Goal: Task Accomplishment & Management: Manage account settings

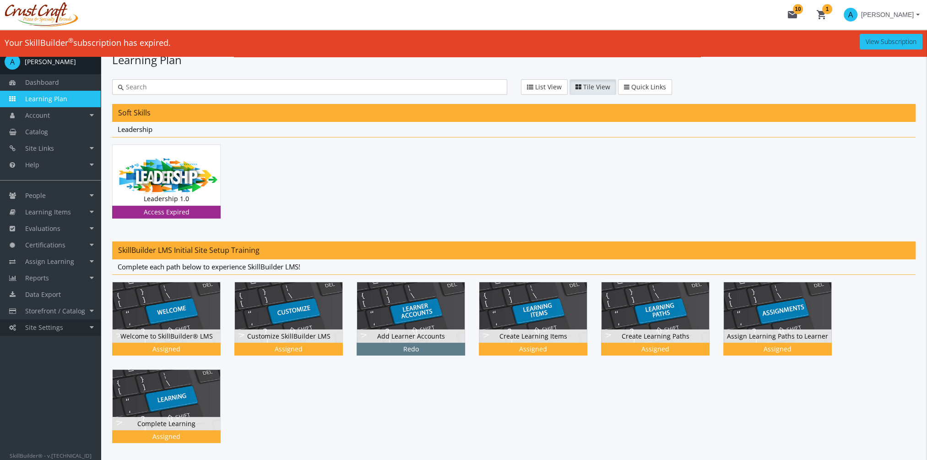
click at [53, 330] on span "Site Settings" at bounding box center [44, 327] width 38 height 9
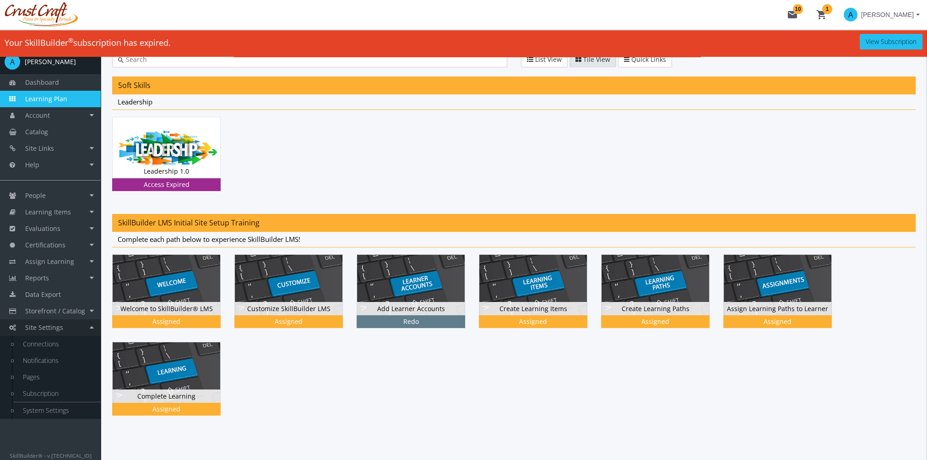
scroll to position [42, 0]
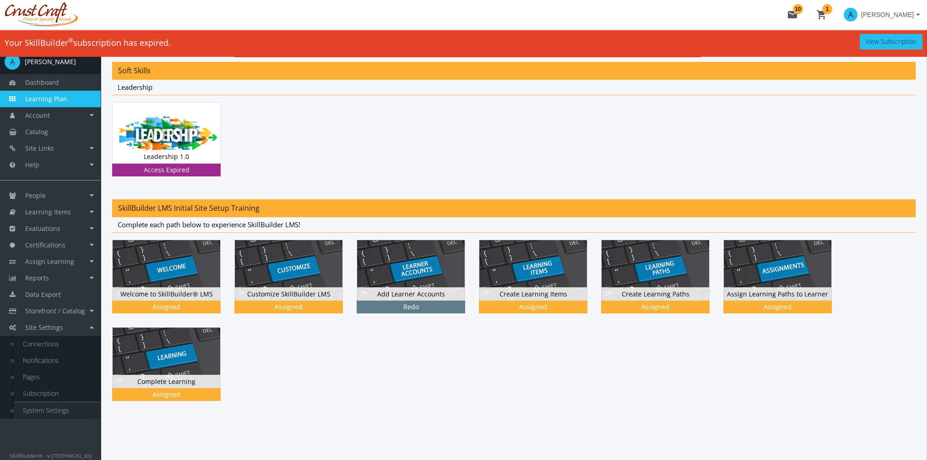
click at [51, 405] on link "System Settings" at bounding box center [57, 410] width 87 height 16
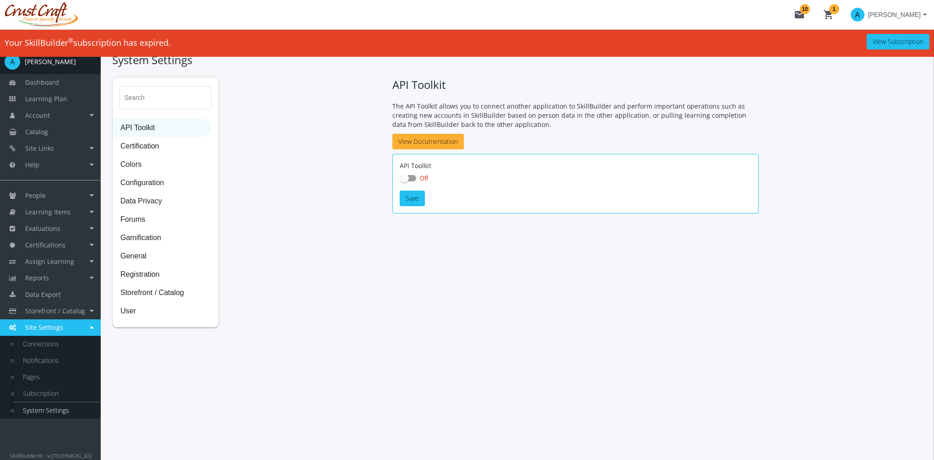
checkbox input "true"
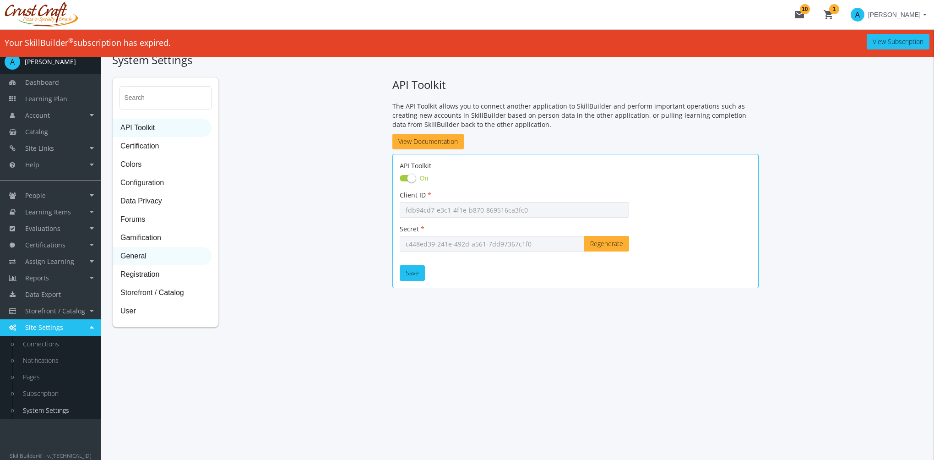
click at [148, 261] on span "General" at bounding box center [162, 256] width 98 height 18
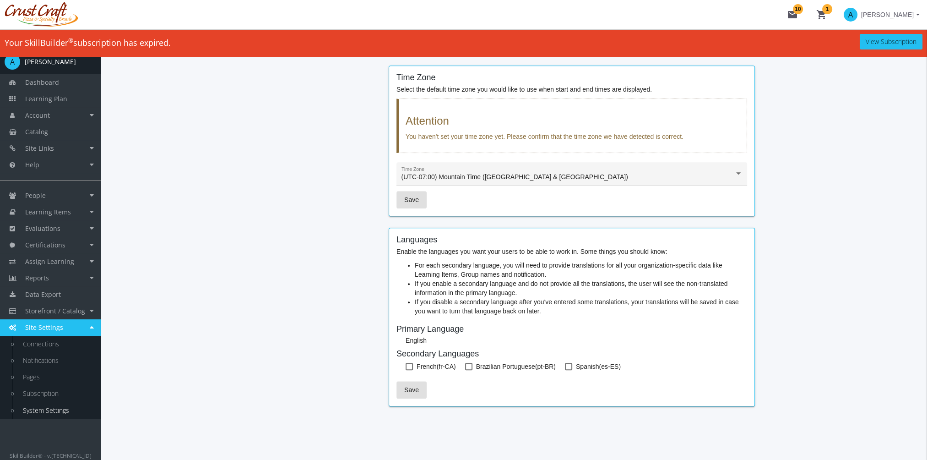
scroll to position [742, 0]
click at [408, 363] on span at bounding box center [409, 364] width 7 height 7
click at [406, 368] on input "French (fr-CA)" at bounding box center [406, 368] width 0 height 0
checkbox input "true"
click at [408, 383] on span "Save" at bounding box center [411, 388] width 15 height 16
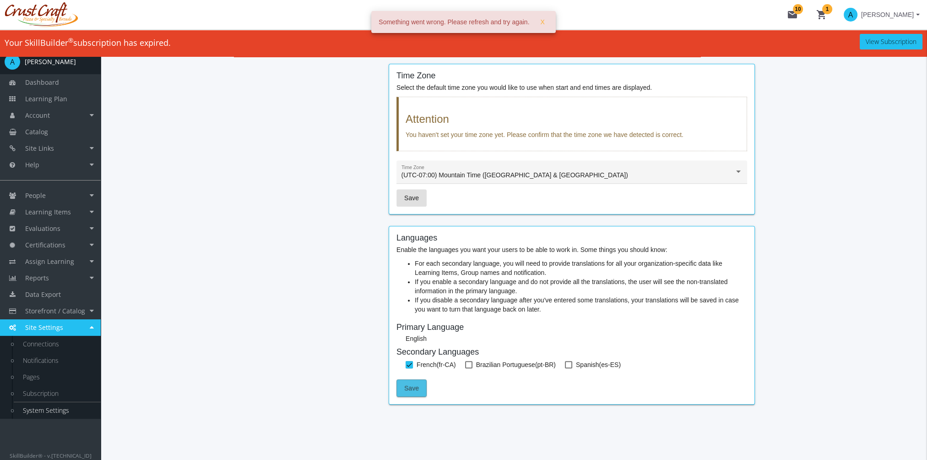
click at [408, 385] on span "Save" at bounding box center [411, 388] width 15 height 16
click at [53, 116] on link "Account" at bounding box center [50, 115] width 101 height 16
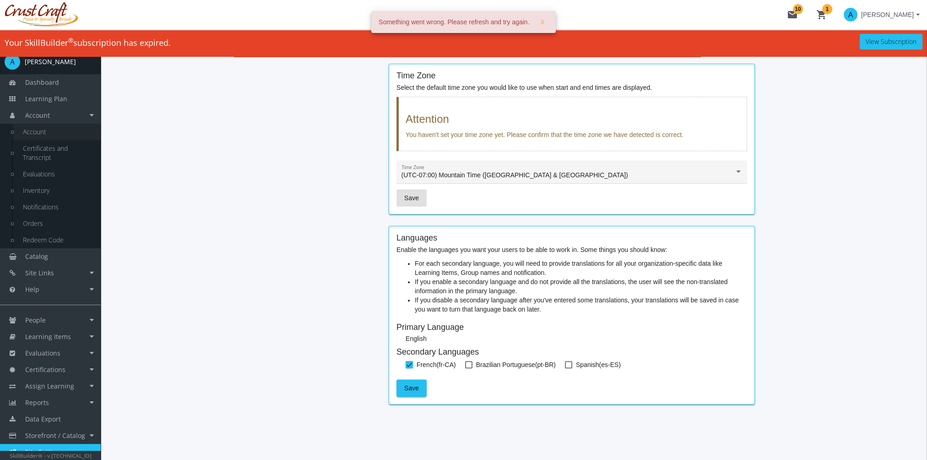
click at [55, 134] on link "Account" at bounding box center [57, 132] width 87 height 16
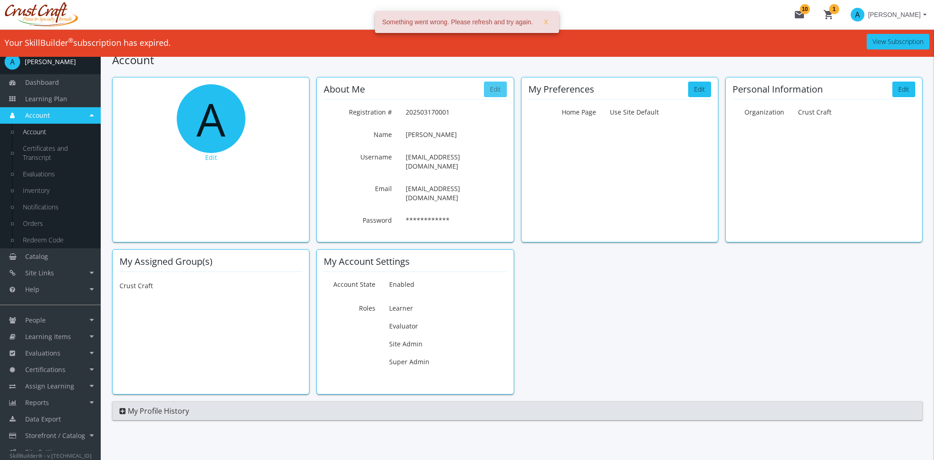
click at [495, 90] on button "Edit" at bounding box center [495, 89] width 23 height 16
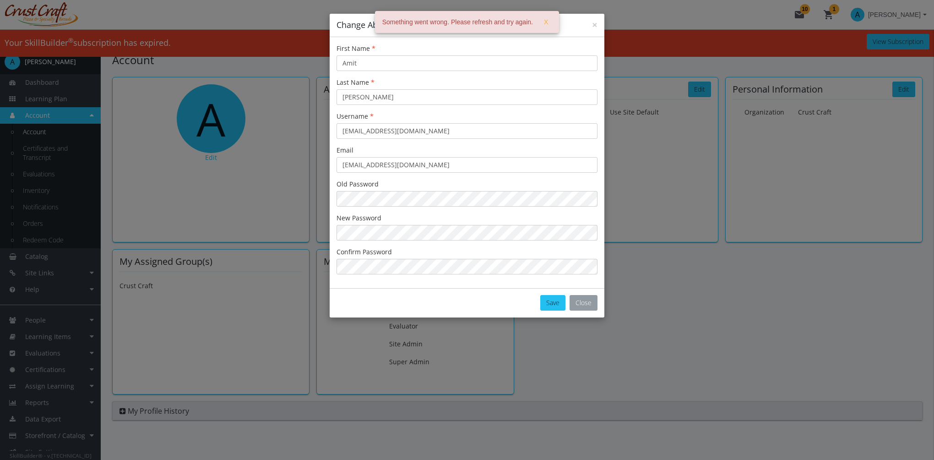
click at [586, 308] on button "Close" at bounding box center [584, 303] width 28 height 16
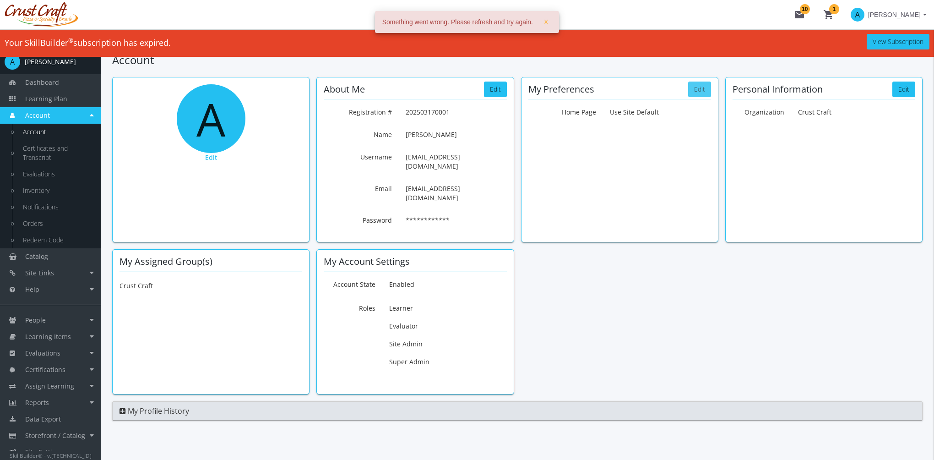
click at [706, 88] on button "Edit" at bounding box center [699, 89] width 23 height 16
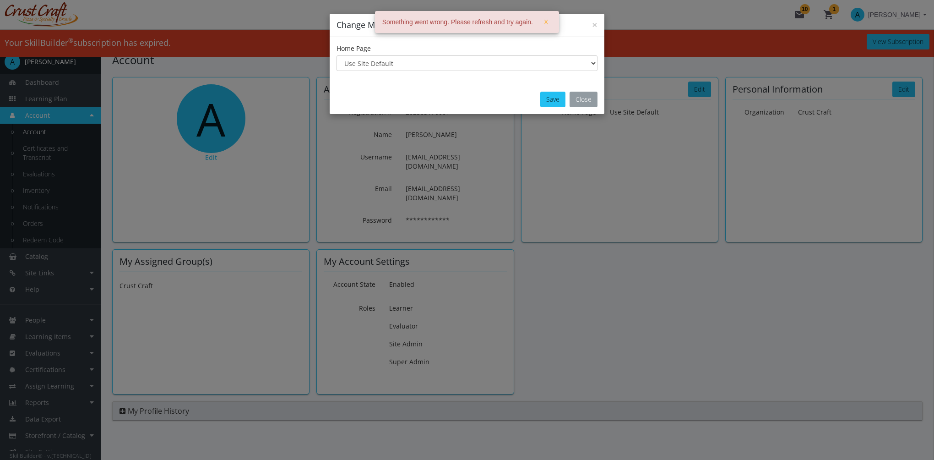
click at [591, 101] on button "Close" at bounding box center [584, 100] width 28 height 16
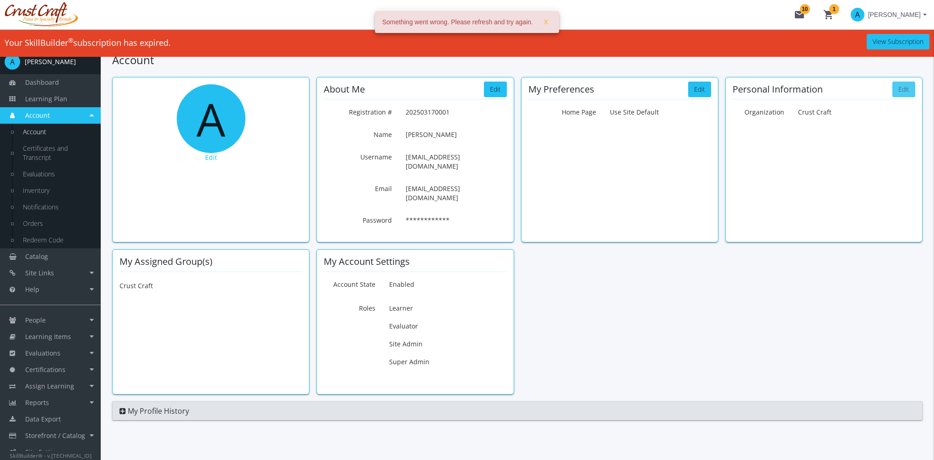
click at [901, 90] on button "Edit" at bounding box center [903, 89] width 23 height 16
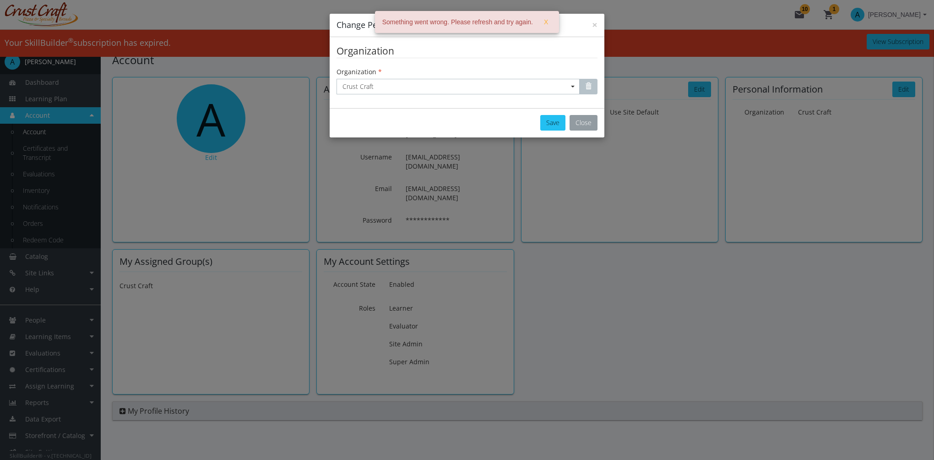
click at [589, 121] on button "Close" at bounding box center [584, 123] width 28 height 16
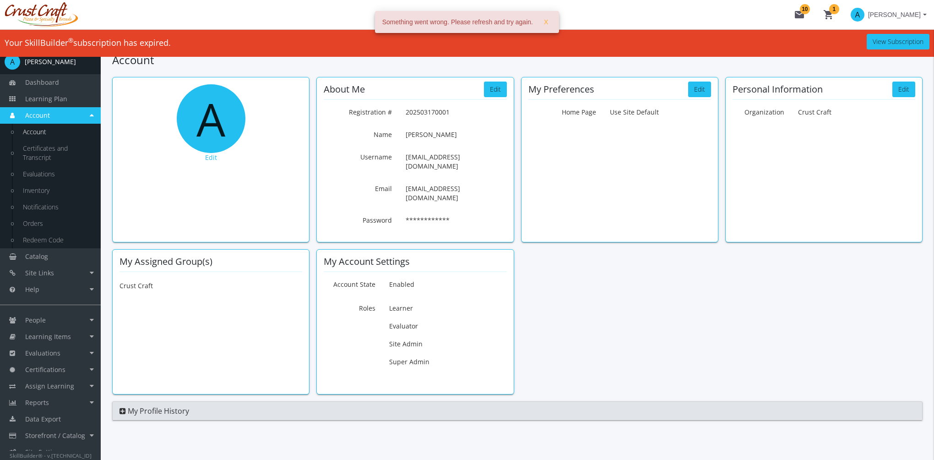
click at [886, 13] on span "[PERSON_NAME]" at bounding box center [894, 14] width 53 height 16
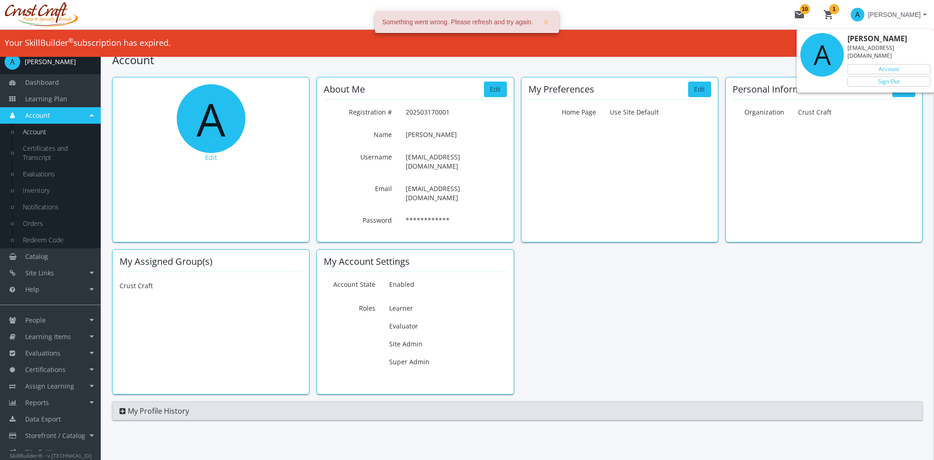
drag, startPoint x: 661, startPoint y: 320, endPoint x: 657, endPoint y: 348, distance: 27.8
click at [662, 320] on div at bounding box center [467, 230] width 934 height 460
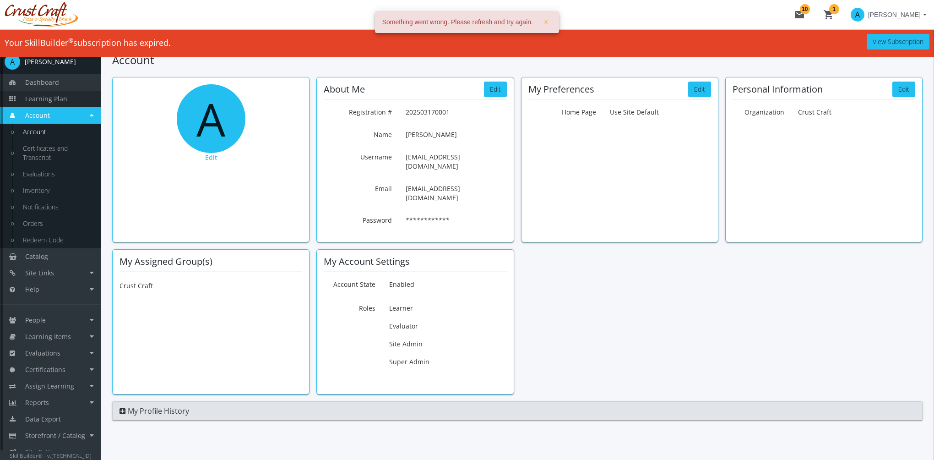
click at [67, 94] on link "Learning Plan" at bounding box center [50, 99] width 101 height 16
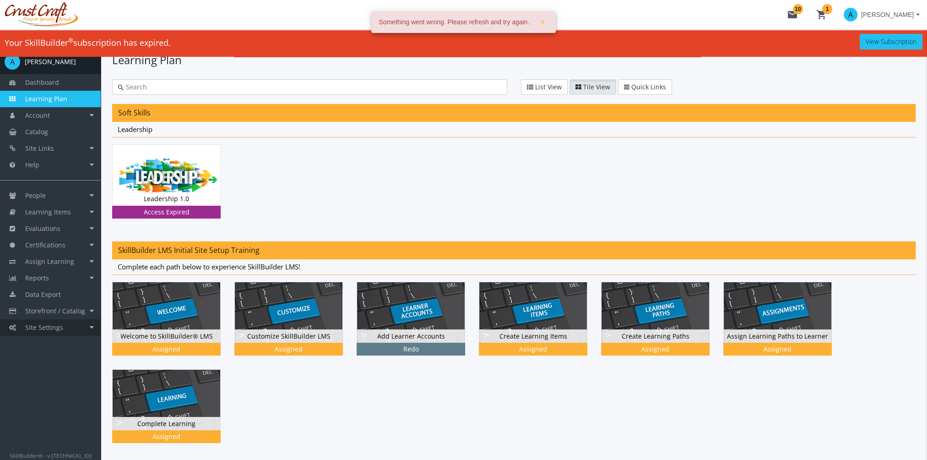
click at [56, 329] on span "Site Settings" at bounding box center [44, 327] width 38 height 9
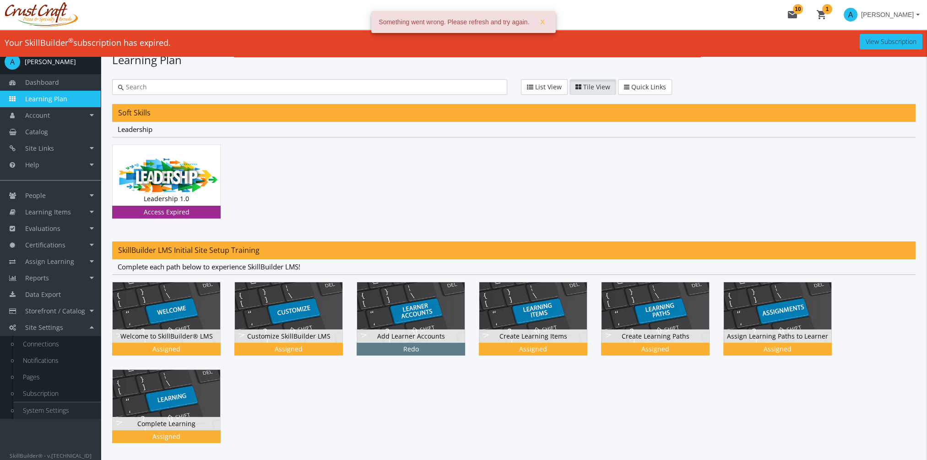
click at [60, 411] on link "System Settings" at bounding box center [57, 410] width 87 height 16
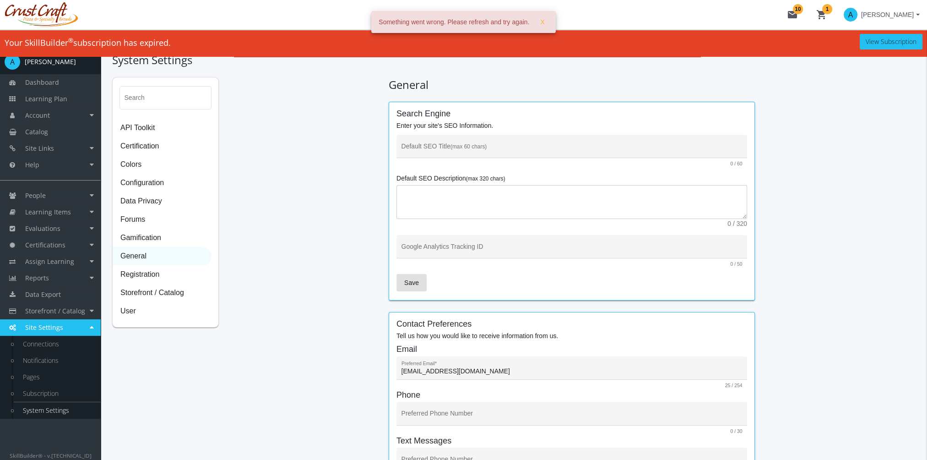
click at [147, 257] on span "General" at bounding box center [162, 256] width 98 height 18
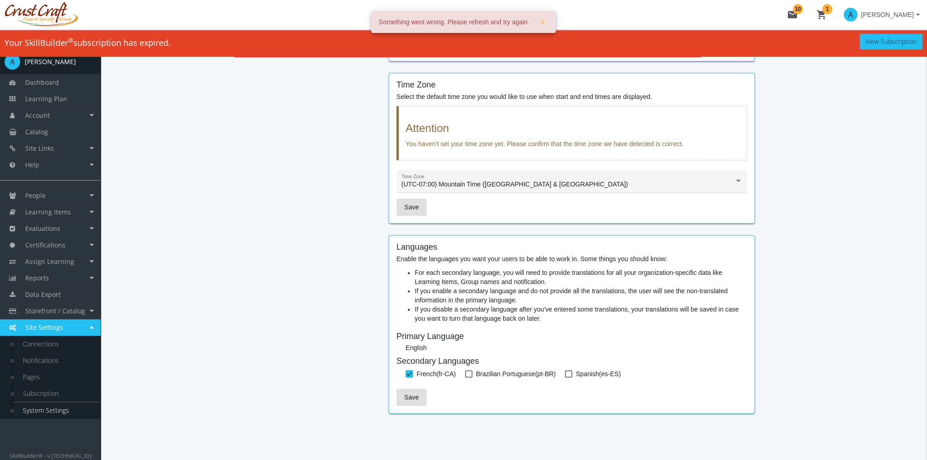
scroll to position [742, 0]
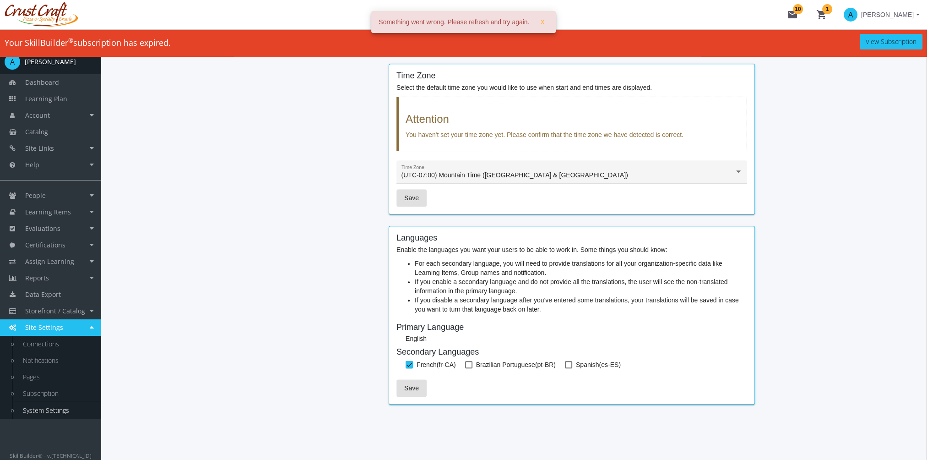
click at [407, 362] on span at bounding box center [409, 364] width 7 height 7
click at [406, 368] on input "French (fr-CA)" at bounding box center [406, 368] width 0 height 0
checkbox input "false"
click at [415, 385] on span "Save" at bounding box center [411, 388] width 15 height 16
click at [542, 24] on span "X" at bounding box center [542, 22] width 4 height 16
